Goal: Task Accomplishment & Management: Manage account settings

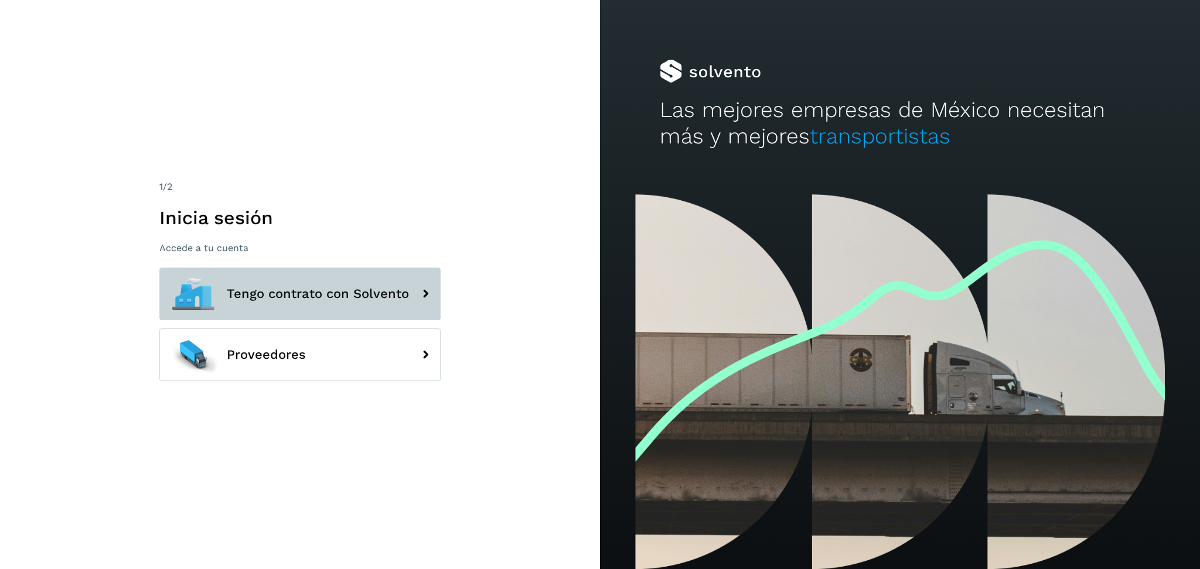
click at [403, 299] on span "Tengo contrato con Solvento" at bounding box center [318, 294] width 182 height 14
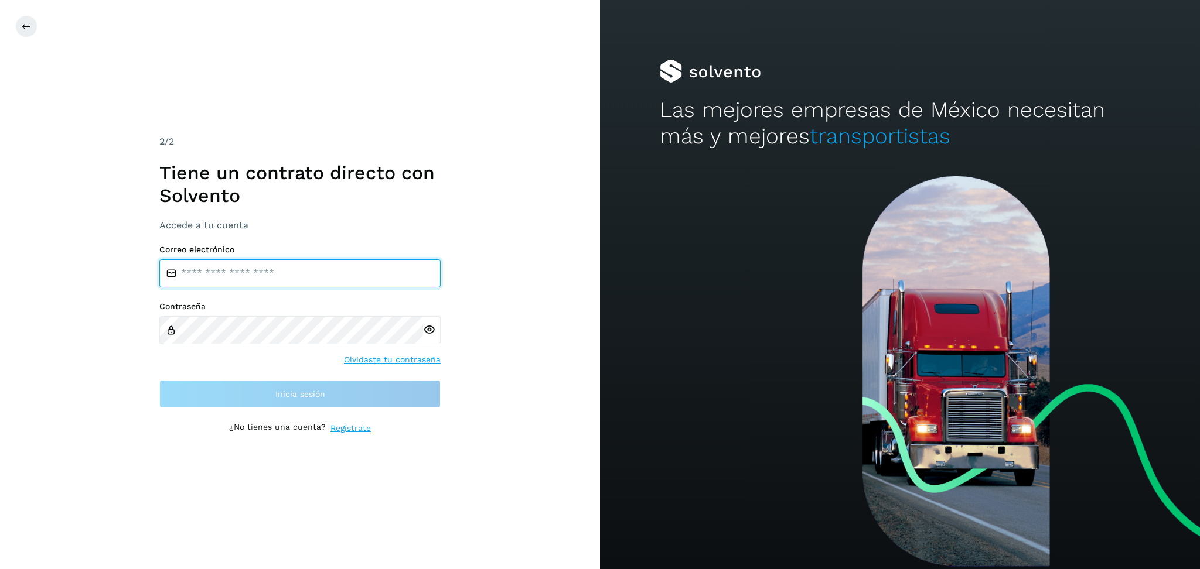
type input "**********"
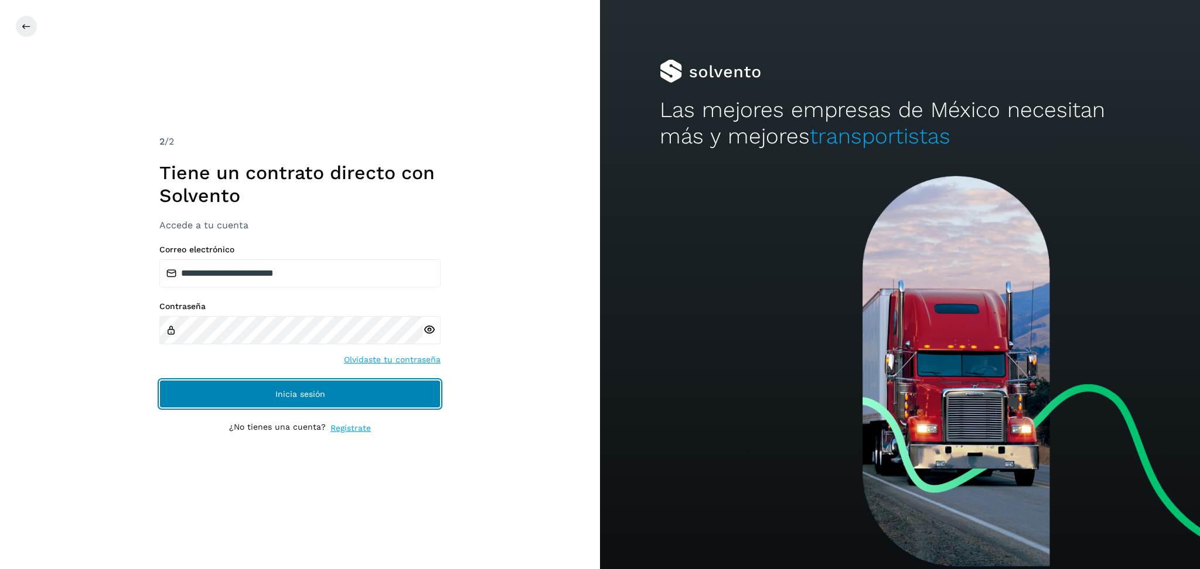
click at [291, 406] on button "Inicia sesión" at bounding box center [299, 394] width 281 height 28
